Goal: Book appointment/travel/reservation

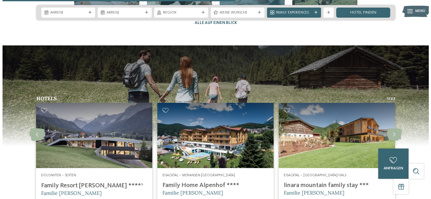
scroll to position [1263, 0]
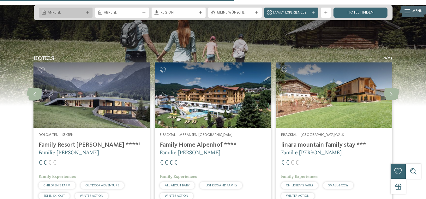
click at [87, 13] on icon at bounding box center [87, 12] width 3 height 3
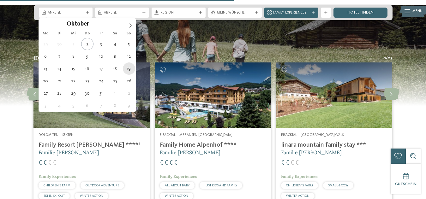
type div "[DATE]"
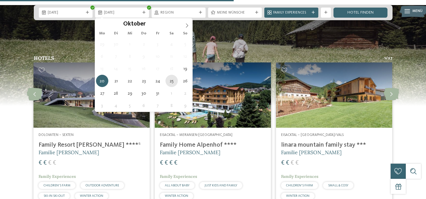
type div "[DATE]"
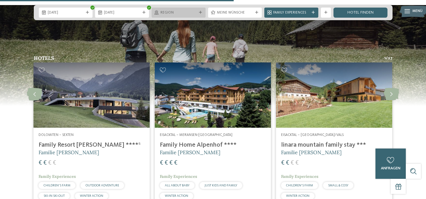
click at [200, 15] on div "Region" at bounding box center [179, 13] width 54 height 10
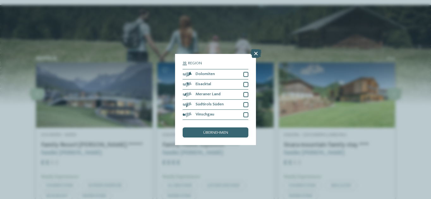
click at [258, 50] on icon at bounding box center [255, 53] width 11 height 9
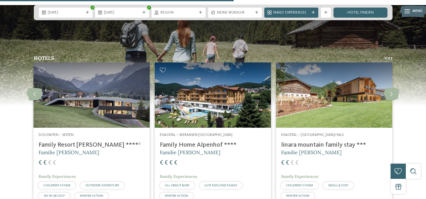
click at [257, 11] on icon at bounding box center [256, 12] width 3 height 3
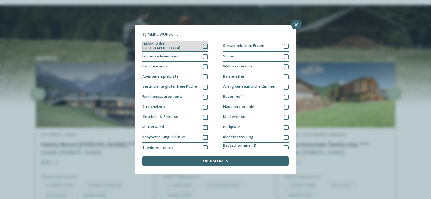
click at [203, 46] on div at bounding box center [205, 46] width 5 height 5
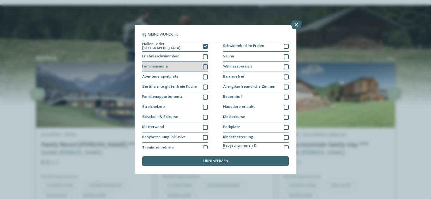
click at [203, 65] on div at bounding box center [205, 66] width 5 height 5
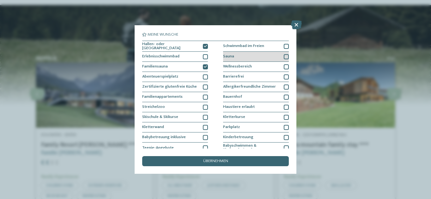
click at [284, 55] on div at bounding box center [286, 56] width 5 height 5
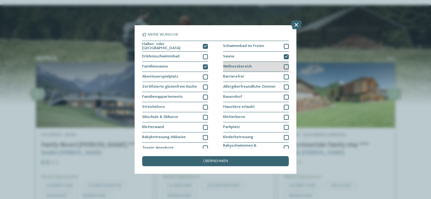
click at [284, 66] on div at bounding box center [286, 66] width 5 height 5
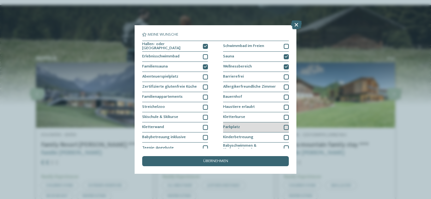
click at [284, 127] on div at bounding box center [286, 127] width 5 height 5
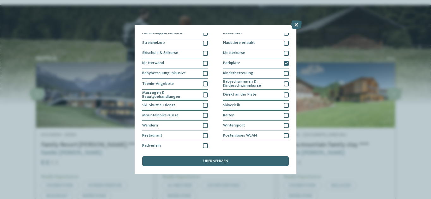
scroll to position [66, 0]
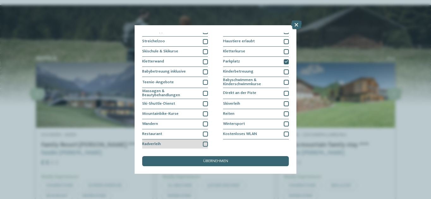
click at [203, 143] on div at bounding box center [205, 144] width 5 height 5
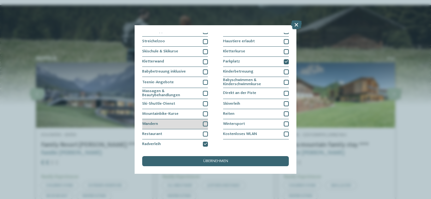
click at [205, 122] on div at bounding box center [205, 124] width 5 height 5
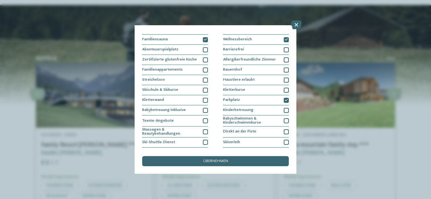
scroll to position [24, 0]
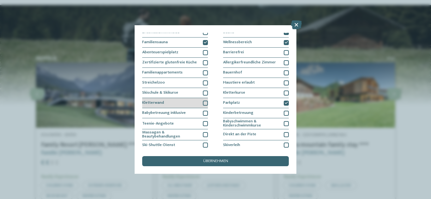
click at [205, 102] on div at bounding box center [205, 103] width 5 height 5
click at [205, 102] on icon at bounding box center [205, 103] width 3 height 3
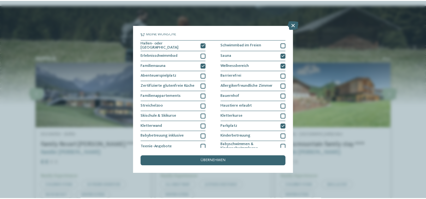
scroll to position [0, 0]
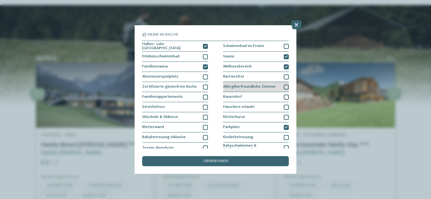
click at [284, 86] on div at bounding box center [286, 87] width 5 height 5
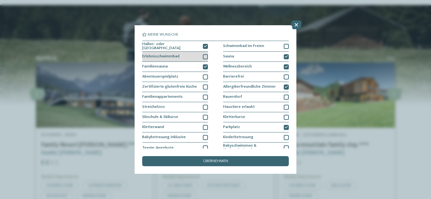
click at [204, 57] on div at bounding box center [205, 56] width 5 height 5
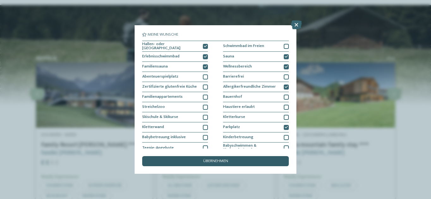
click at [236, 162] on div "übernehmen" at bounding box center [215, 161] width 146 height 10
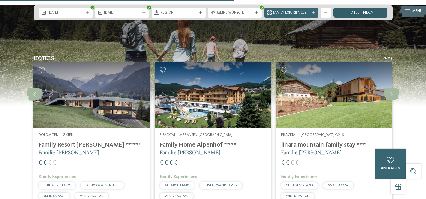
click at [360, 13] on link "Hotel finden" at bounding box center [360, 13] width 54 height 10
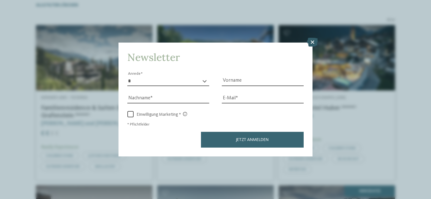
click at [311, 40] on icon at bounding box center [312, 42] width 11 height 9
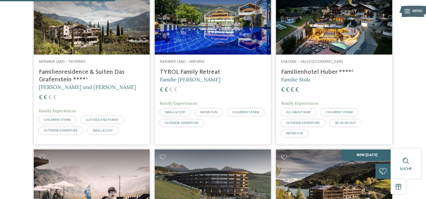
scroll to position [169, 0]
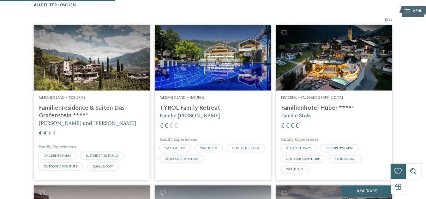
click at [179, 112] on h4 "TYROL Family Retreat" at bounding box center [213, 109] width 106 height 8
click at [300, 112] on h4 "Familienhotel Huber ****ˢ" at bounding box center [334, 109] width 106 height 8
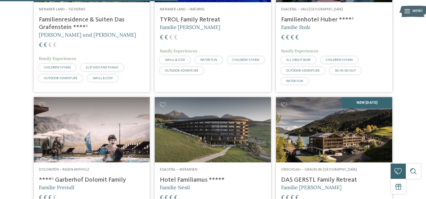
scroll to position [263, 0]
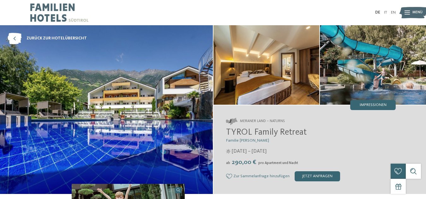
click at [143, 126] on img at bounding box center [106, 109] width 213 height 169
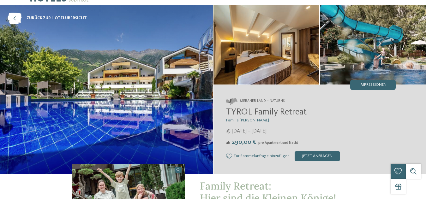
scroll to position [32, 0]
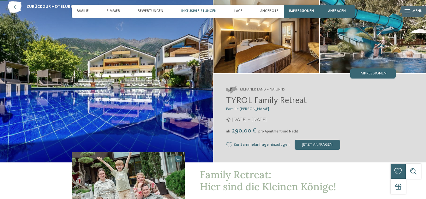
click at [196, 9] on div "Inklusivleistungen" at bounding box center [199, 11] width 40 height 13
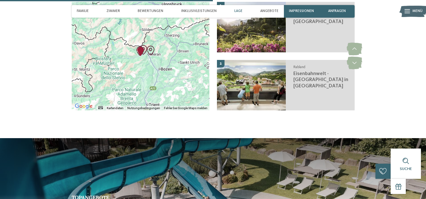
scroll to position [892, 0]
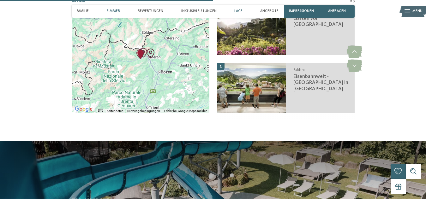
click at [112, 14] on div "Zimmer" at bounding box center [113, 11] width 19 height 13
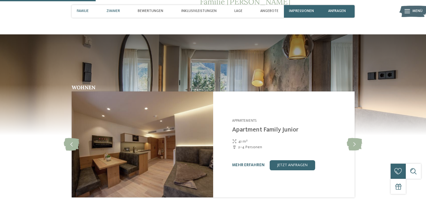
scroll to position [402, 0]
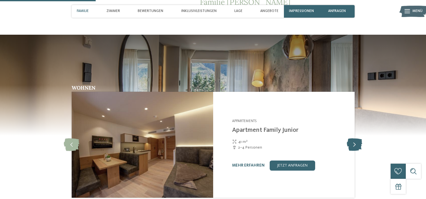
click at [357, 147] on icon at bounding box center [354, 145] width 15 height 13
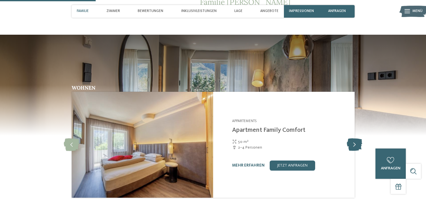
click at [357, 147] on icon at bounding box center [354, 145] width 15 height 13
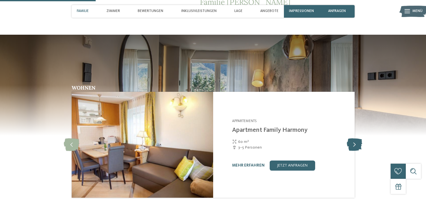
click at [357, 147] on icon at bounding box center [354, 145] width 15 height 13
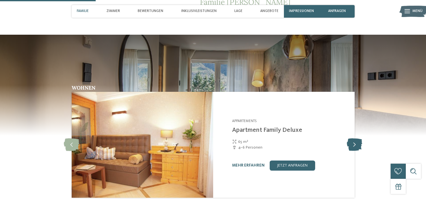
click at [357, 147] on icon at bounding box center [354, 145] width 15 height 13
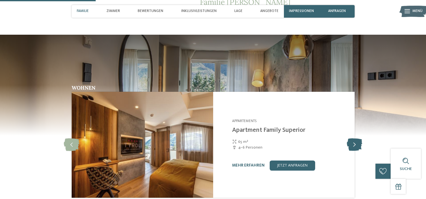
click at [357, 147] on icon at bounding box center [354, 145] width 15 height 13
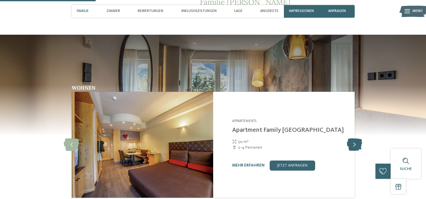
click at [357, 147] on icon at bounding box center [354, 145] width 15 height 13
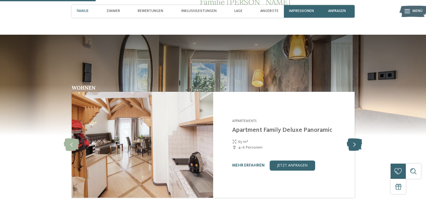
click at [357, 147] on icon at bounding box center [354, 145] width 15 height 13
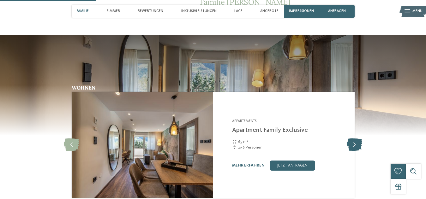
click at [357, 147] on icon at bounding box center [354, 145] width 15 height 13
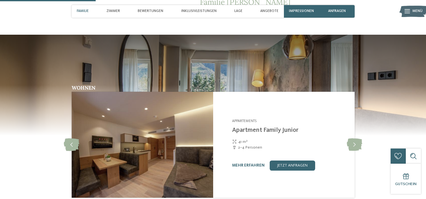
click at [84, 10] on span "Familie" at bounding box center [83, 11] width 12 height 4
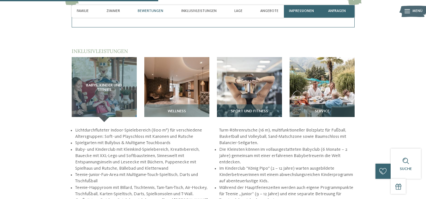
scroll to position [665, 0]
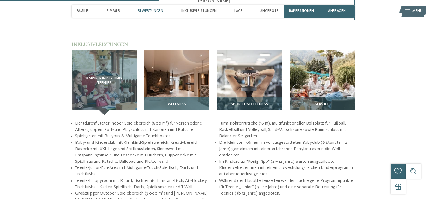
click at [192, 89] on img at bounding box center [176, 82] width 65 height 65
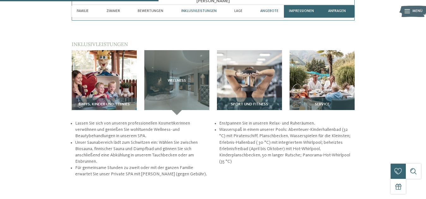
click at [267, 9] on div "Angebote" at bounding box center [269, 11] width 23 height 13
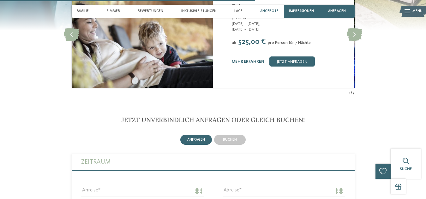
scroll to position [1036, 0]
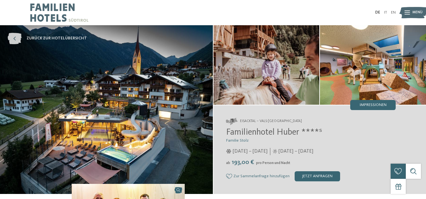
click at [14, 37] on icon at bounding box center [15, 38] width 14 height 11
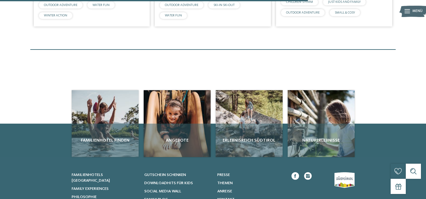
scroll to position [547, 0]
